Goal: Book appointment/travel/reservation

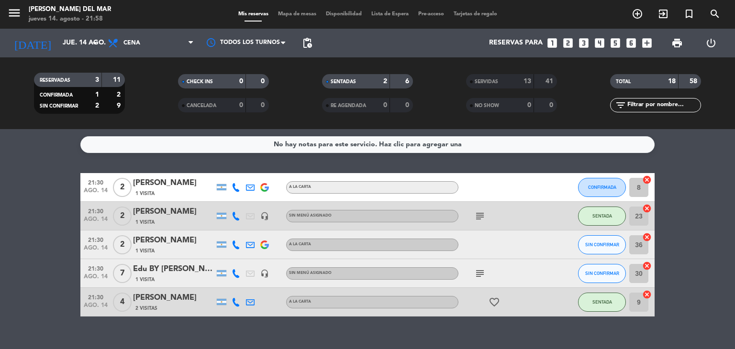
click at [601, 43] on icon "looks_4" at bounding box center [599, 43] width 12 height 12
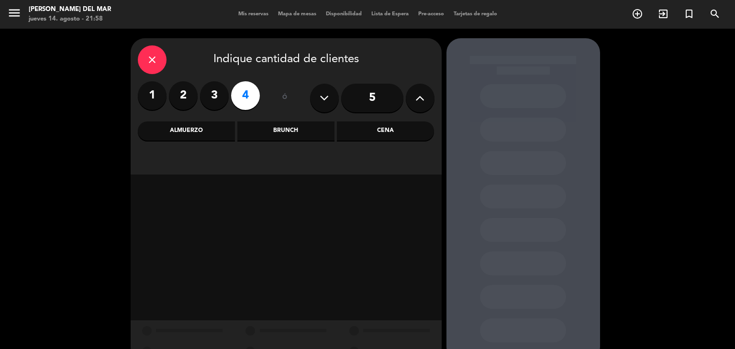
click at [392, 136] on div "Cena" at bounding box center [385, 130] width 97 height 19
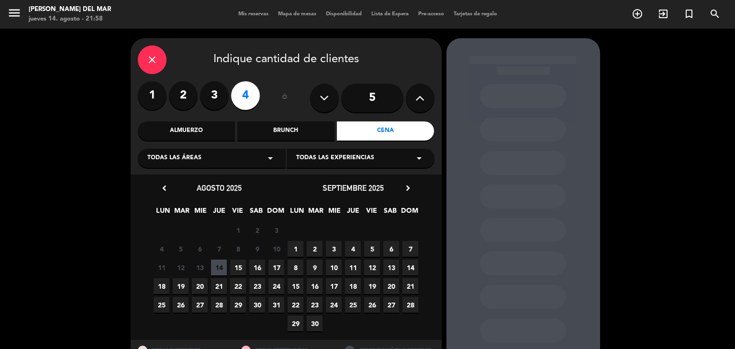
click at [218, 266] on span "14" at bounding box center [219, 268] width 16 height 16
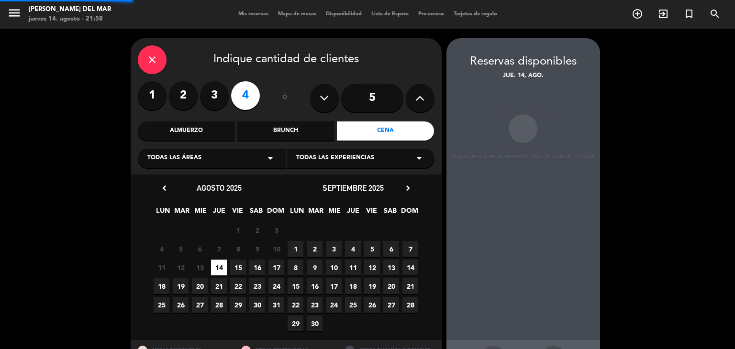
scroll to position [38, 0]
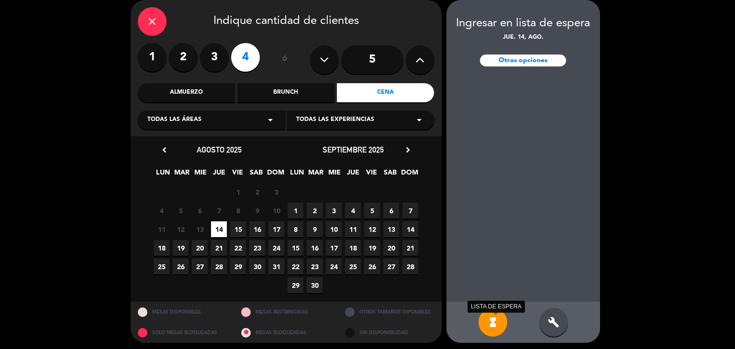
click at [492, 324] on icon "hourglass_full" at bounding box center [492, 322] width 11 height 11
click at [494, 320] on icon "hourglass_full" at bounding box center [492, 322] width 11 height 11
click at [550, 331] on div "build" at bounding box center [553, 322] width 29 height 29
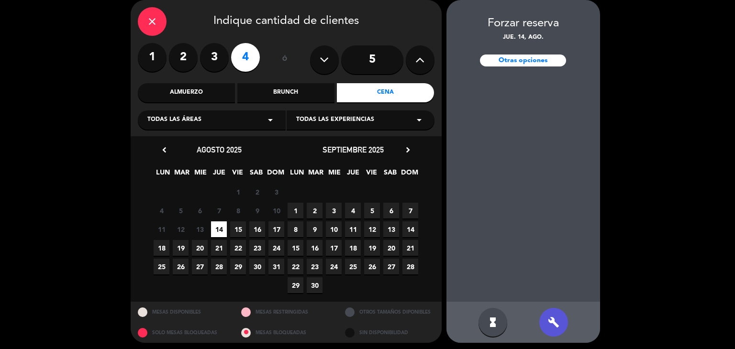
click at [528, 61] on div "Otras opciones" at bounding box center [523, 61] width 86 height 12
click at [515, 60] on div "Otras opciones" at bounding box center [523, 61] width 86 height 12
click at [515, 58] on div "Otras opciones" at bounding box center [523, 61] width 86 height 12
click at [154, 22] on icon "close" at bounding box center [151, 21] width 11 height 11
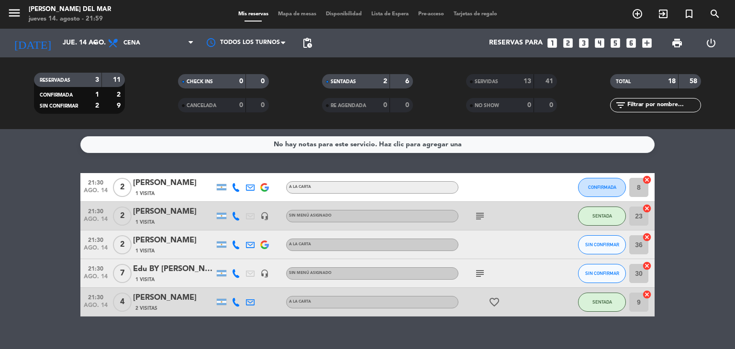
click at [479, 219] on icon "subject" at bounding box center [479, 215] width 11 height 11
click at [307, 13] on span "Mapa de mesas" at bounding box center [297, 13] width 48 height 5
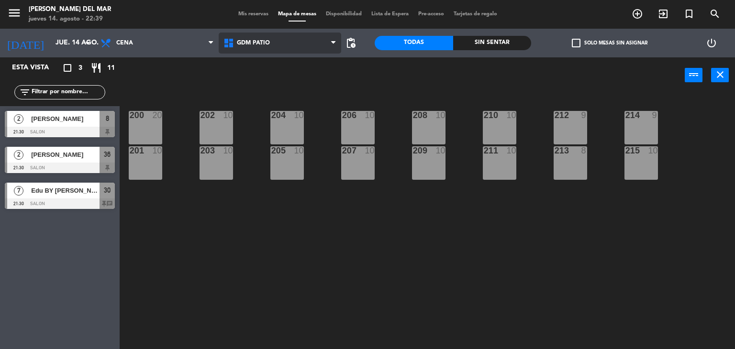
click at [315, 43] on span "GDM PATIO" at bounding box center [280, 43] width 123 height 21
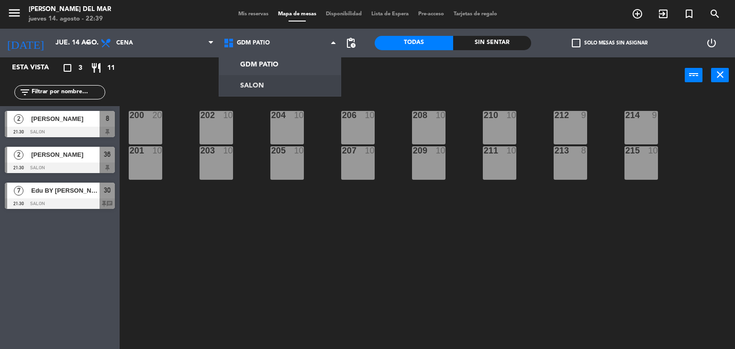
click at [290, 85] on ng-component "menu [PERSON_NAME] del Mar [DATE] 14. agosto - 22:39 Mis reservas Mapa de mesas…" at bounding box center [367, 175] width 735 height 350
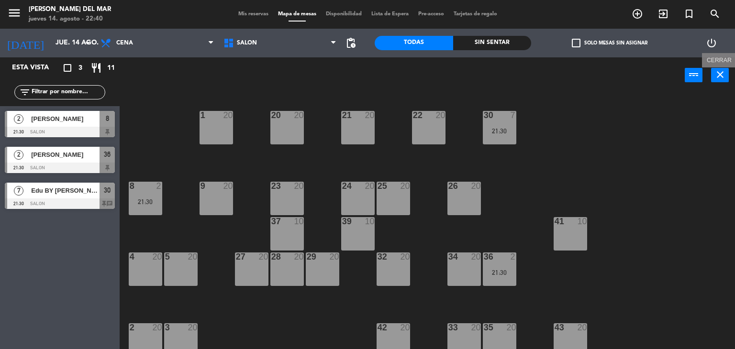
click at [722, 76] on icon "close" at bounding box center [719, 74] width 11 height 11
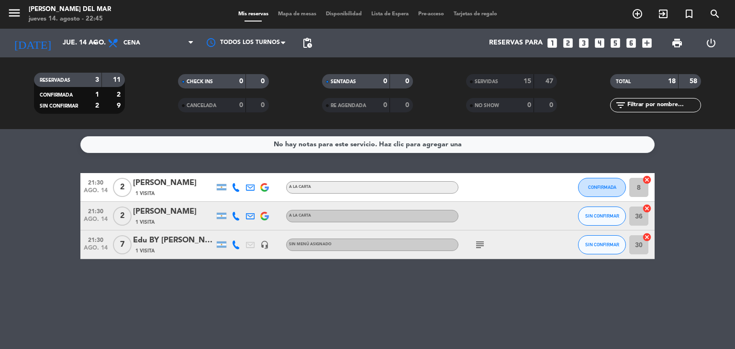
click at [388, 310] on div "No hay notas para este servicio. Haz clic para agregar una 21:30 [DATE] 2 [PERS…" at bounding box center [367, 239] width 735 height 220
click at [475, 247] on icon "subject" at bounding box center [479, 244] width 11 height 11
click at [496, 301] on div "No hay notas para este servicio. Haz clic para agregar una 21:30 [DATE] 2 [PERS…" at bounding box center [367, 239] width 735 height 220
click at [419, 294] on div "No hay notas para este servicio. Haz clic para agregar una 21:30 [DATE] 2 [PERS…" at bounding box center [367, 239] width 735 height 220
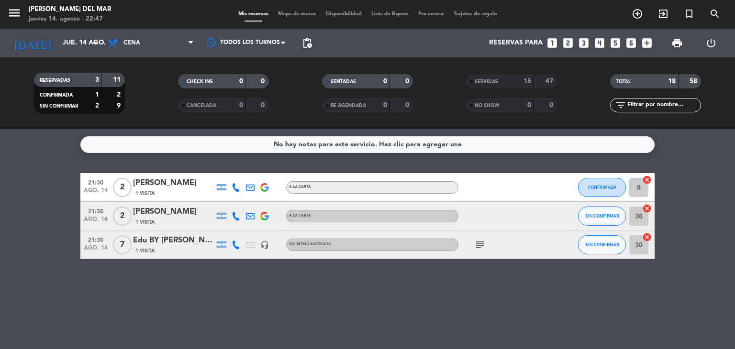
click at [395, 290] on div "No hay notas para este servicio. Haz clic para agregar una 21:30 [DATE] 2 [PERS…" at bounding box center [367, 239] width 735 height 220
click at [403, 284] on div "No hay notas para este servicio. Haz clic para agregar una 21:30 [DATE] 2 [PERS…" at bounding box center [367, 239] width 735 height 220
click at [403, 282] on div "No hay notas para este servicio. Haz clic para agregar una 21:30 [DATE] 2 [PERS…" at bounding box center [367, 239] width 735 height 220
click at [404, 280] on div "No hay notas para este servicio. Haz clic para agregar una 21:30 [DATE] 2 [PERS…" at bounding box center [367, 239] width 735 height 220
click at [385, 281] on div "No hay notas para este servicio. Haz clic para agregar una 21:30 [DATE] 2 [PERS…" at bounding box center [367, 239] width 735 height 220
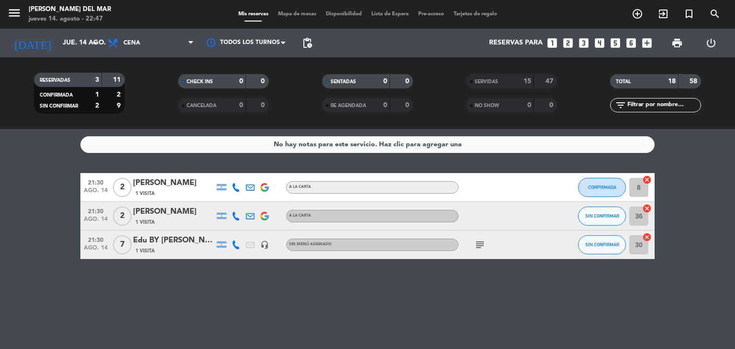
click at [390, 279] on div "No hay notas para este servicio. Haz clic para agregar una 21:30 [DATE] 2 [PERS…" at bounding box center [367, 239] width 735 height 220
click at [395, 303] on div "No hay notas para este servicio. Haz clic para agregar una 21:30 [DATE] 2 [PERS…" at bounding box center [367, 239] width 735 height 220
click at [447, 89] on div "SERVIDAS 15 47" at bounding box center [512, 86] width 144 height 24
click at [415, 283] on div "No hay notas para este servicio. Haz clic para agregar una 21:30 [DATE] 2 [PERS…" at bounding box center [367, 239] width 735 height 220
